Goal: Task Accomplishment & Management: Manage account settings

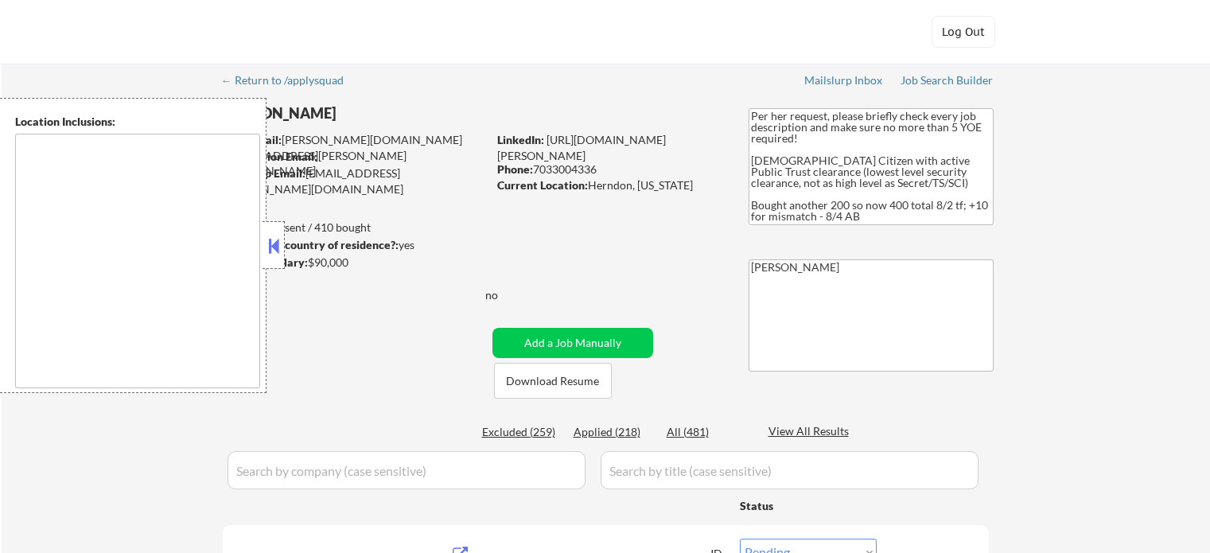
select select ""pending""
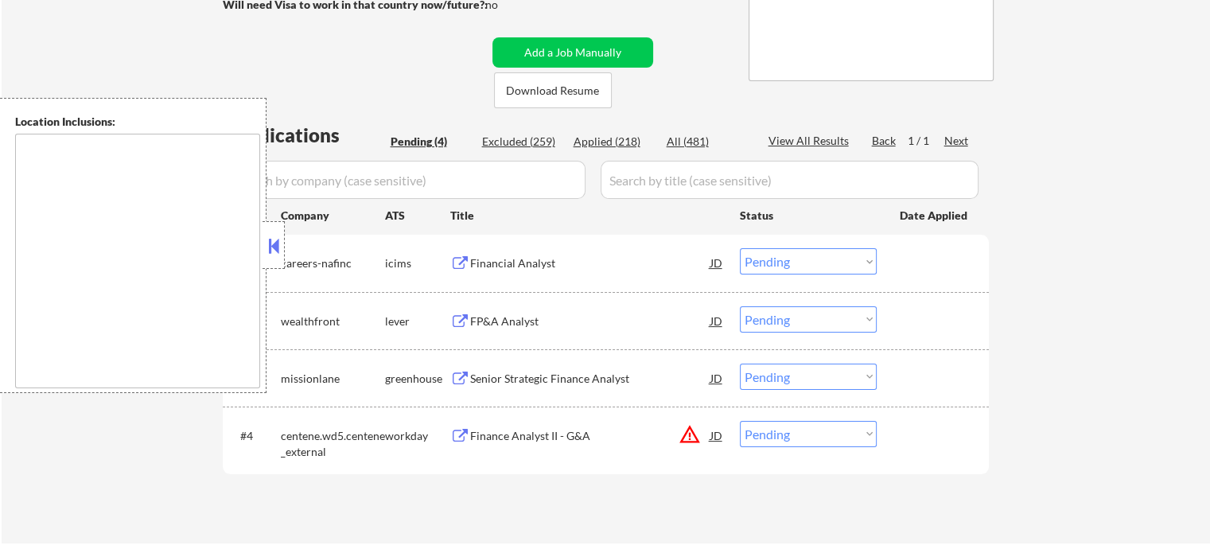
scroll to position [318, 0]
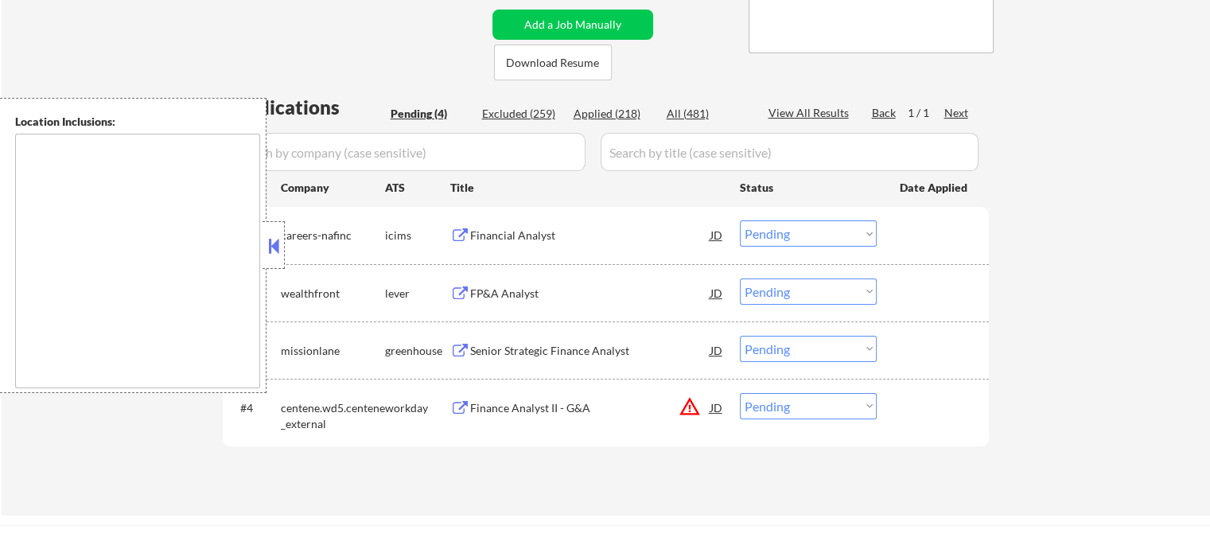
click at [477, 290] on div "FP&A Analyst" at bounding box center [590, 294] width 240 height 16
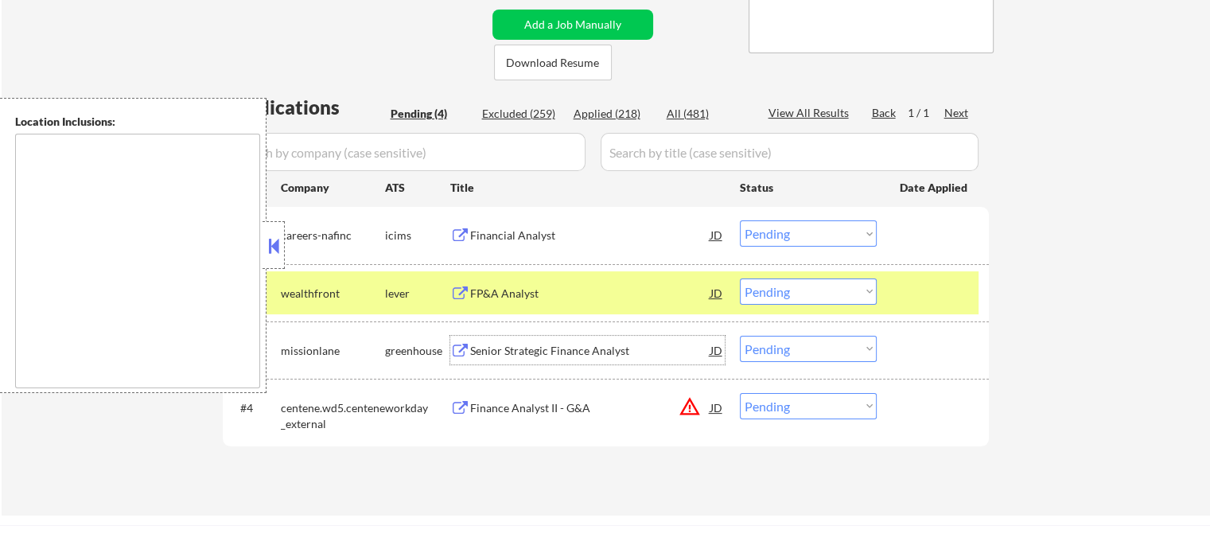
click at [503, 343] on div "Senior Strategic Finance Analyst" at bounding box center [590, 351] width 240 height 16
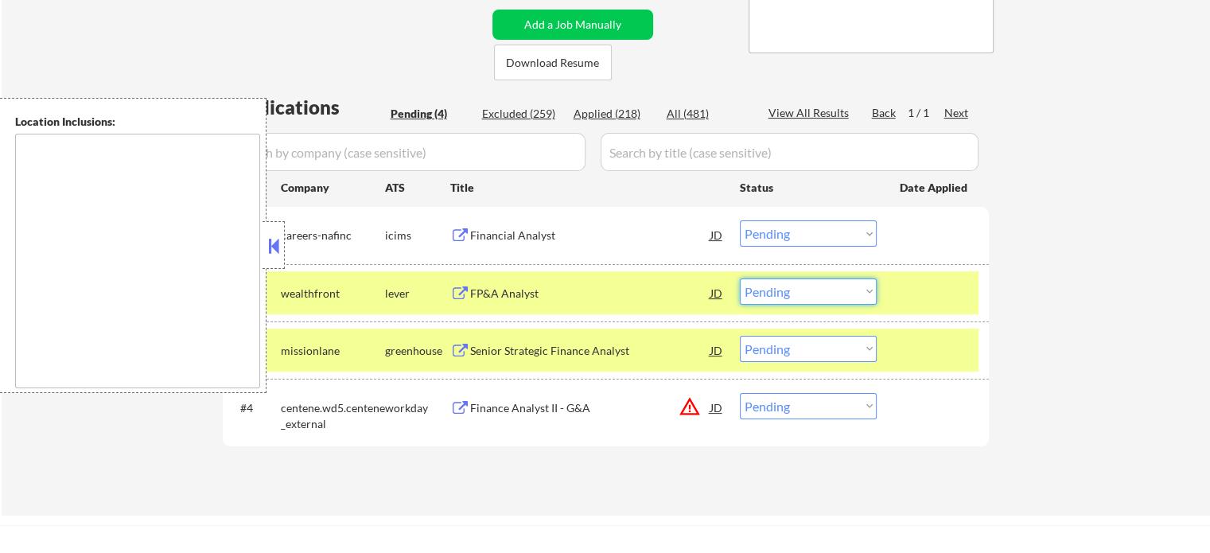
click at [811, 297] on select "Choose an option... Pending Applied Excluded (Questions) Excluded (Expired) Exc…" at bounding box center [808, 292] width 137 height 26
click at [740, 279] on select "Choose an option... Pending Applied Excluded (Questions) Excluded (Expired) Exc…" at bounding box center [808, 292] width 137 height 26
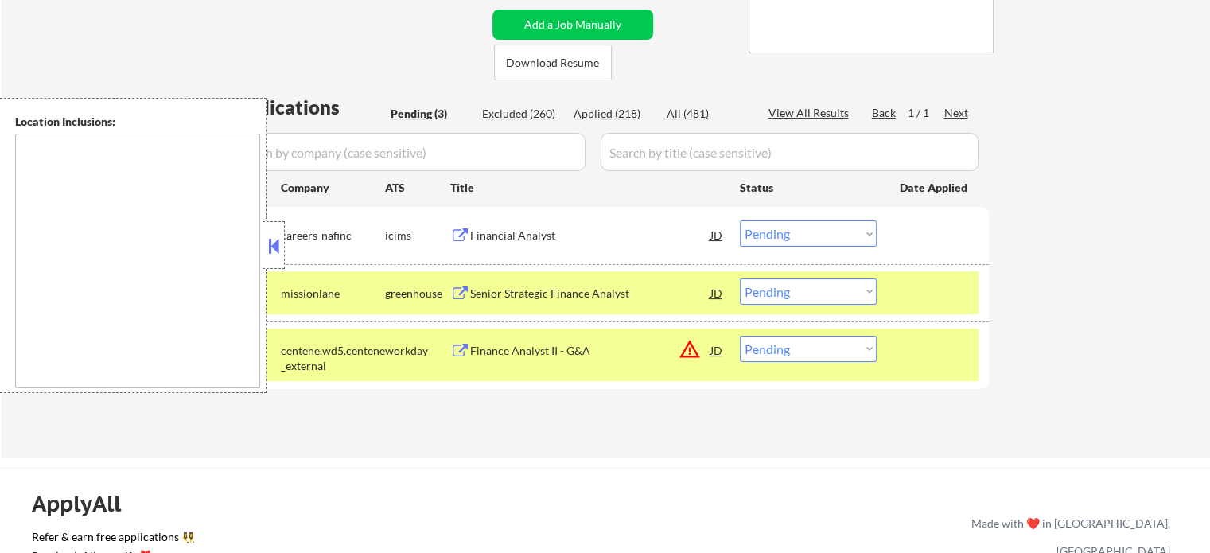
click at [776, 282] on select "Choose an option... Pending Applied Excluded (Questions) Excluded (Expired) Exc…" at bounding box center [808, 292] width 137 height 26
click at [740, 279] on select "Choose an option... Pending Applied Excluded (Questions) Excluded (Expired) Exc…" at bounding box center [808, 292] width 137 height 26
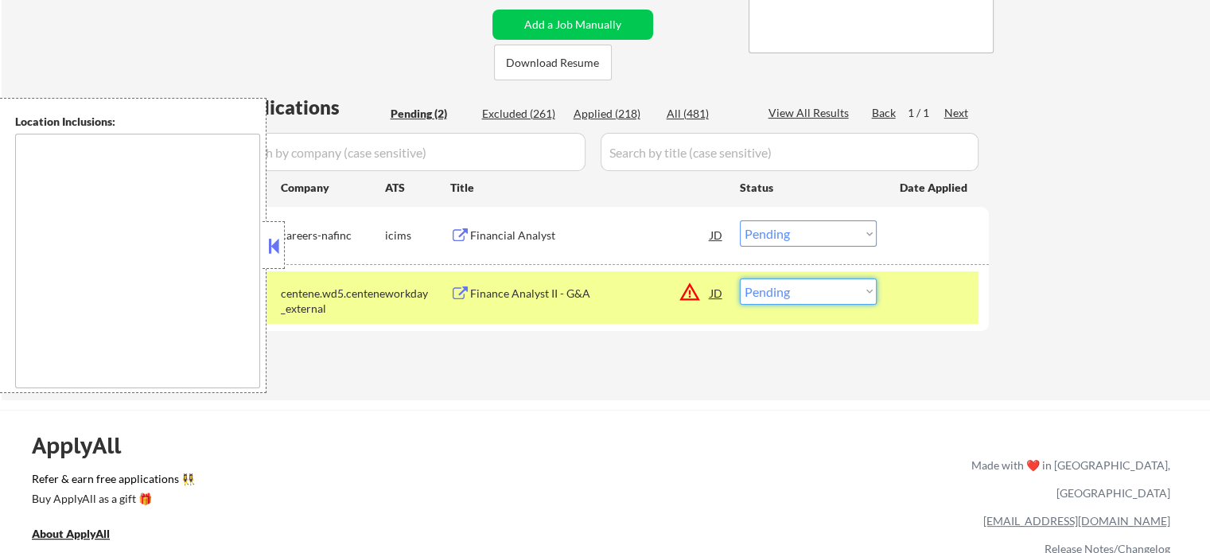
click at [780, 290] on select "Choose an option... Pending Applied Excluded (Questions) Excluded (Expired) Exc…" at bounding box center [808, 292] width 137 height 26
select select ""excluded__location_""
click at [740, 279] on select "Choose an option... Pending Applied Excluded (Questions) Excluded (Expired) Exc…" at bounding box center [808, 292] width 137 height 26
click at [554, 236] on div "Financial Analyst" at bounding box center [590, 236] width 240 height 16
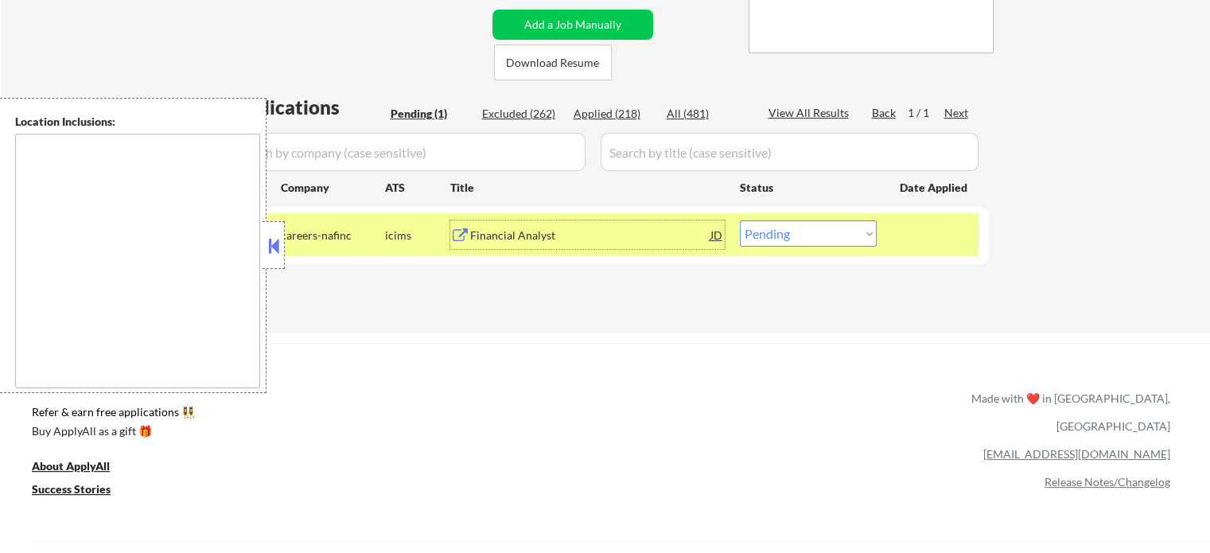
click at [830, 236] on select "Choose an option... Pending Applied Excluded (Questions) Excluded (Expired) Exc…" at bounding box center [808, 233] width 137 height 26
select select ""excluded__expired_""
click at [740, 220] on select "Choose an option... Pending Applied Excluded (Questions) Excluded (Expired) Exc…" at bounding box center [808, 233] width 137 height 26
